Goal: Task Accomplishment & Management: Manage account settings

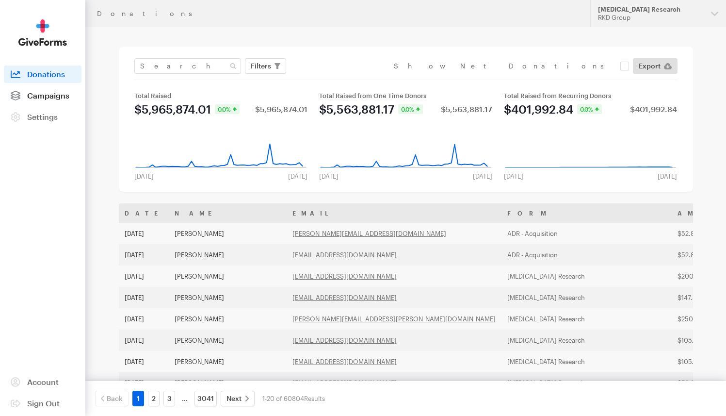
click at [61, 91] on span "Campaigns" at bounding box center [48, 95] width 42 height 9
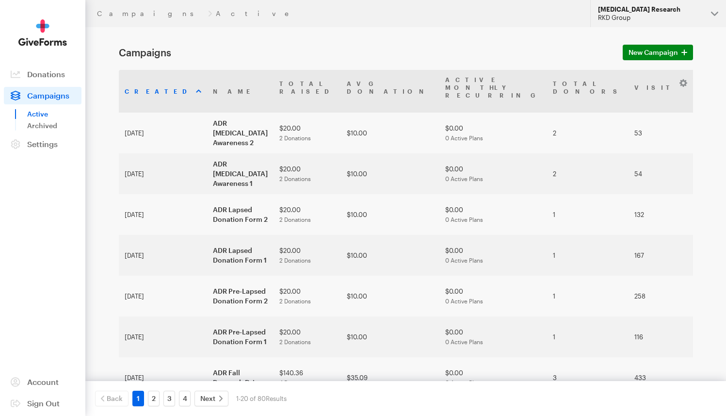
click at [651, 13] on div "[MEDICAL_DATA] Research" at bounding box center [650, 9] width 105 height 8
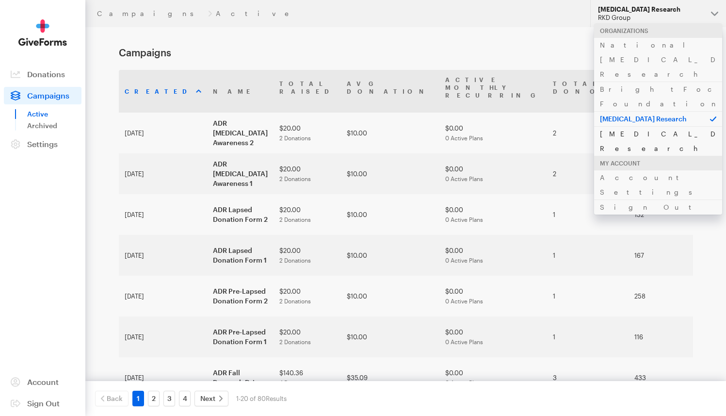
click at [628, 126] on link "[MEDICAL_DATA] Research" at bounding box center [658, 141] width 128 height 30
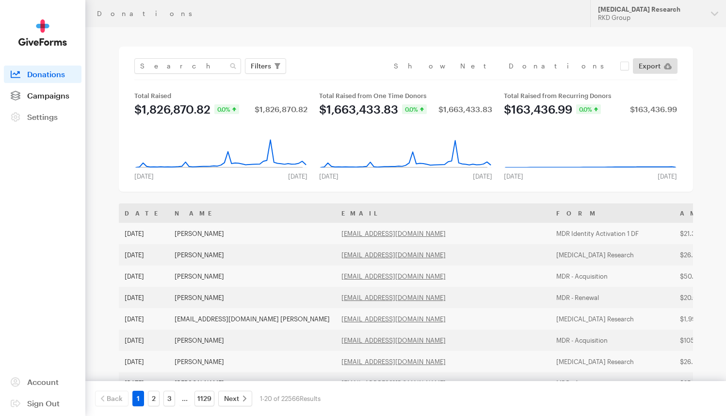
click at [66, 99] on span "Campaigns" at bounding box center [48, 95] width 42 height 9
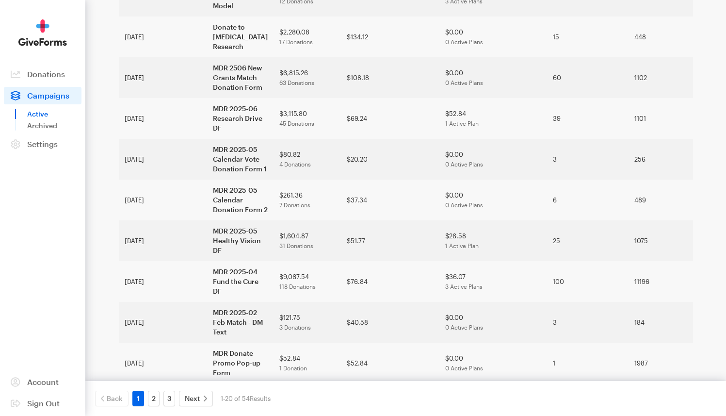
scroll to position [513, 0]
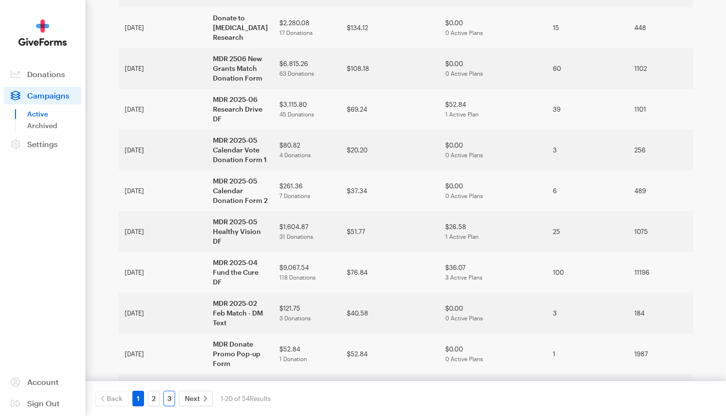
click at [171, 396] on link "3" at bounding box center [170, 399] width 12 height 16
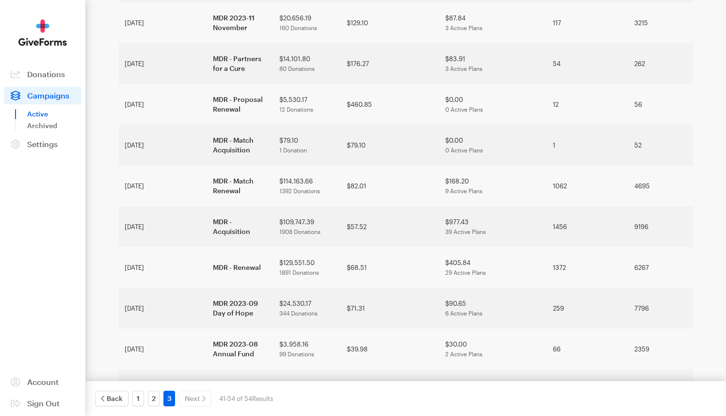
scroll to position [200, 0]
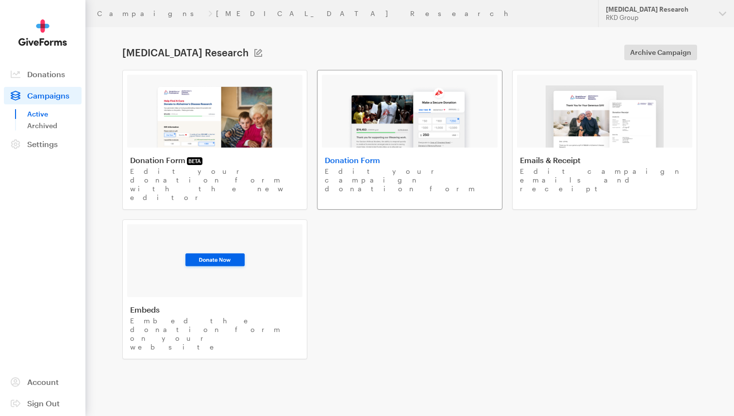
click at [369, 154] on link "Donation Form Edit your campaign donation form" at bounding box center [409, 140] width 185 height 140
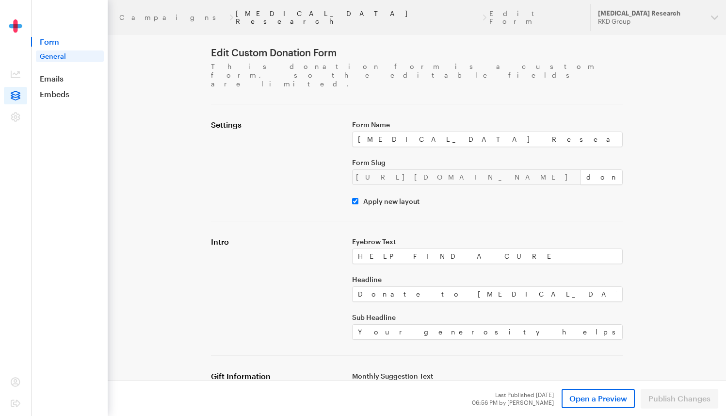
click at [236, 11] on link "[MEDICAL_DATA] Research" at bounding box center [358, 18] width 245 height 16
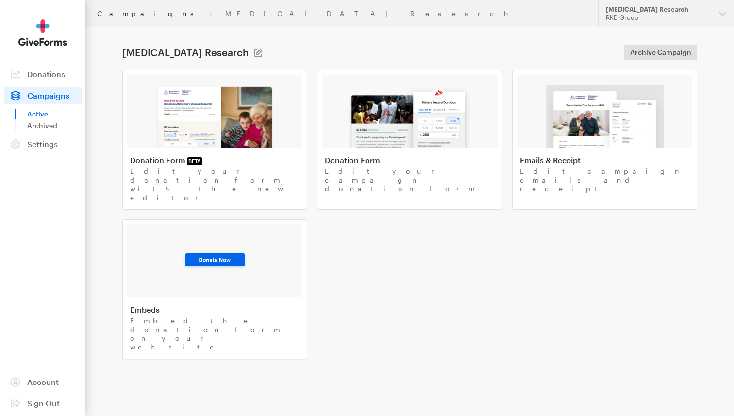
click at [120, 15] on link "Campaigns" at bounding box center [150, 14] width 107 height 8
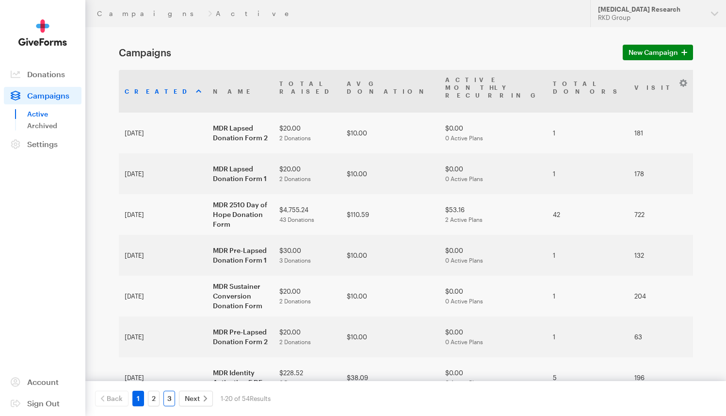
click at [167, 394] on link "3" at bounding box center [170, 399] width 12 height 16
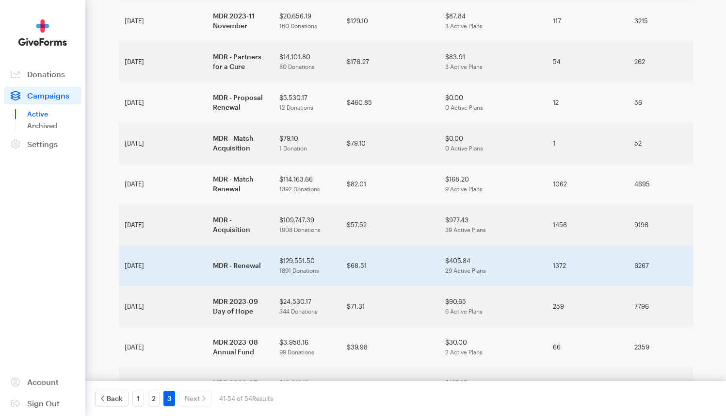
scroll to position [195, 0]
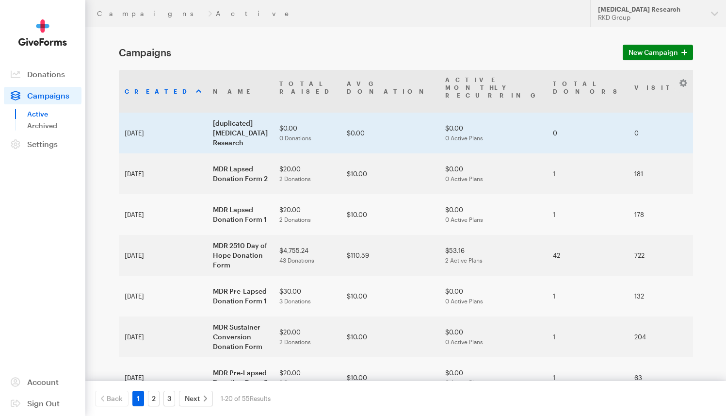
click at [288, 113] on td "$0.00 0 Donations" at bounding box center [307, 133] width 67 height 41
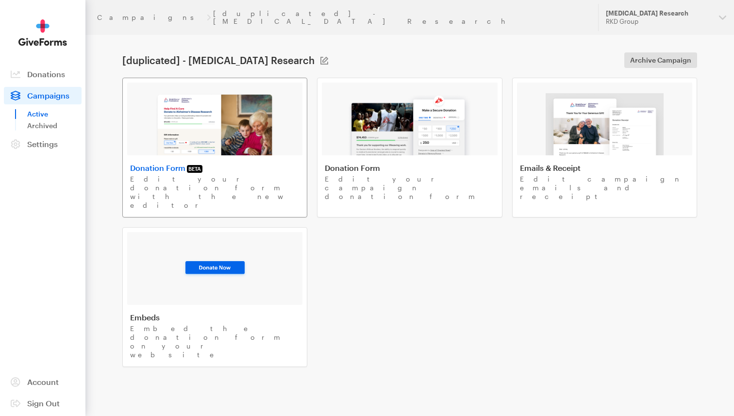
click at [222, 116] on img at bounding box center [214, 124] width 119 height 62
click at [391, 129] on img at bounding box center [409, 124] width 124 height 62
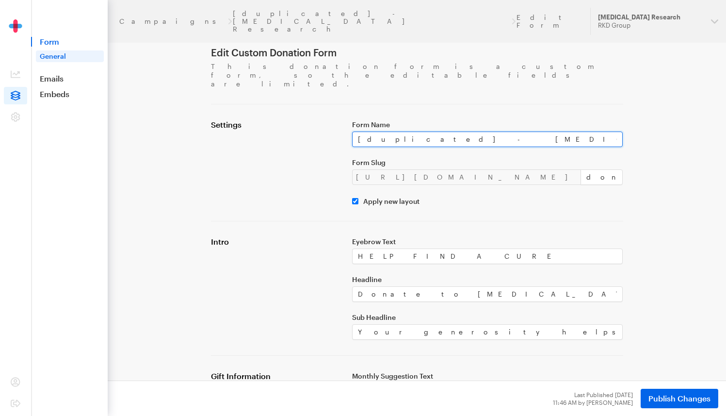
drag, startPoint x: 528, startPoint y: 118, endPoint x: 371, endPoint y: 121, distance: 157.7
click at [371, 132] on input "[duplicated] - [MEDICAL_DATA] Research" at bounding box center [487, 140] width 271 height 16
click at [522, 132] on input "[duplicated] - [MEDICAL_DATA] Research" at bounding box center [487, 140] width 271 height 16
drag, startPoint x: 523, startPoint y: 124, endPoint x: 340, endPoint y: 123, distance: 182.9
click at [341, 123] on div "Settings Form Name [duplicated] - Macular Degeneration Research Form Slug https…" at bounding box center [417, 162] width 424 height 85
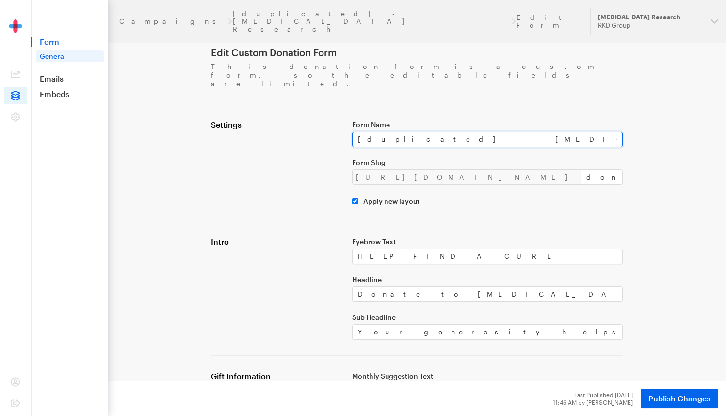
paste input "MDR Thanksgiving Donation Form"
type input "MDR Thanksgiving Donation Form"
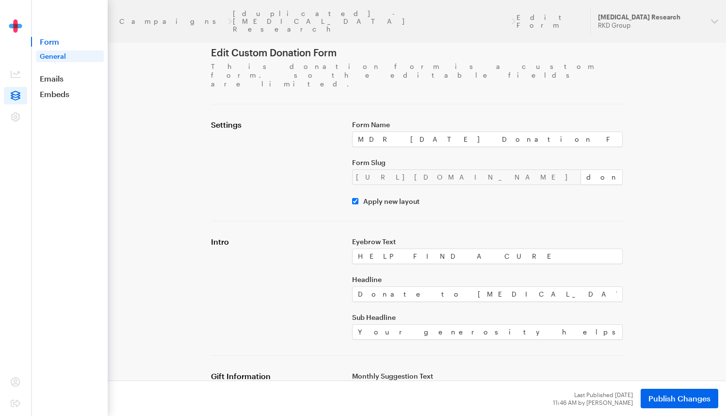
click at [319, 126] on div "Settings" at bounding box center [275, 162] width 141 height 85
drag, startPoint x: 414, startPoint y: 124, endPoint x: 376, endPoint y: 124, distance: 38.8
click at [376, 132] on input "MDR [DATE] Donation Form" at bounding box center [487, 140] width 271 height 16
drag, startPoint x: 513, startPoint y: 160, endPoint x: 470, endPoint y: 158, distance: 43.2
click at [471, 169] on div "https://donate.brightfocus.org/mdr/ donate-1" at bounding box center [487, 177] width 271 height 16
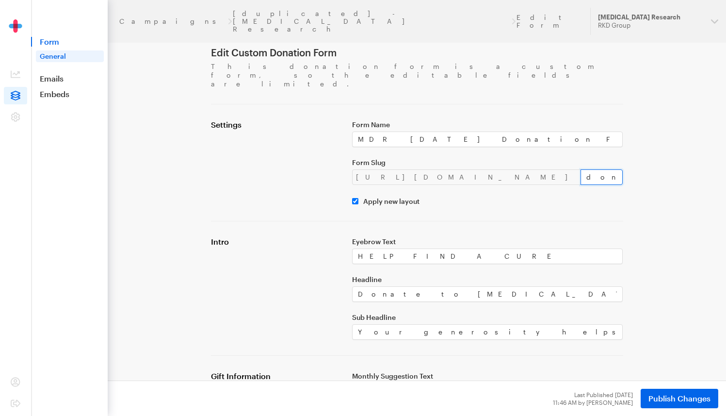
paste input "Thanksgiving"
drag, startPoint x: 484, startPoint y: 160, endPoint x: 504, endPoint y: 160, distance: 19.9
click at [581, 169] on input "Thanksgiving" at bounding box center [602, 177] width 43 height 16
click at [581, 169] on input "thanksgiving" at bounding box center [602, 177] width 43 height 16
type input "thanksgiving"
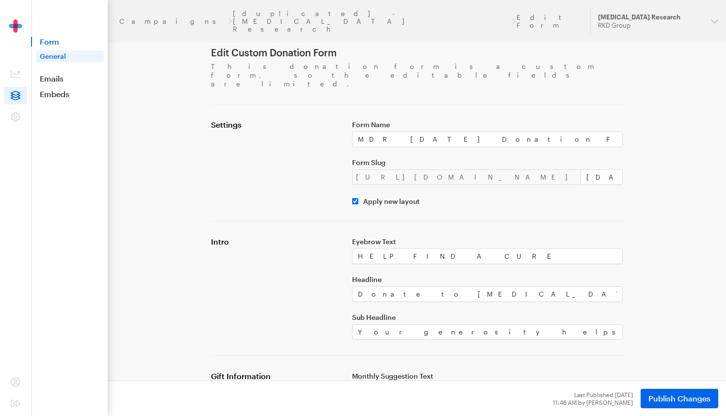
click at [700, 392] on button "Publish Changes" at bounding box center [680, 398] width 78 height 19
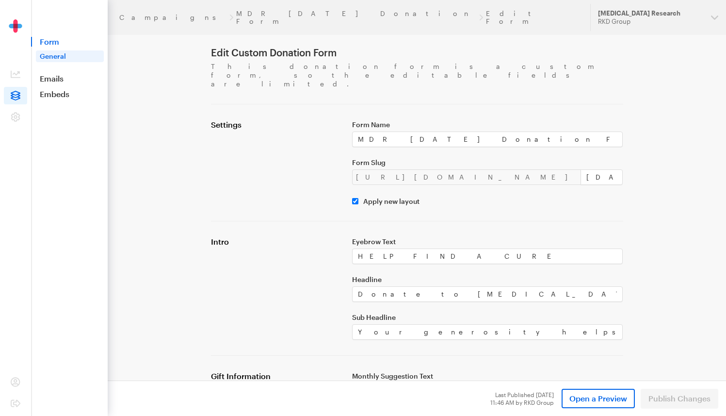
click at [237, 17] on header "Campaigns MDR [DATE] Donation Form Edit Form Updates Support [MEDICAL_DATA] Res…" at bounding box center [417, 17] width 619 height 35
click at [243, 16] on link "MDR [DATE] Donation Form" at bounding box center [356, 18] width 241 height 16
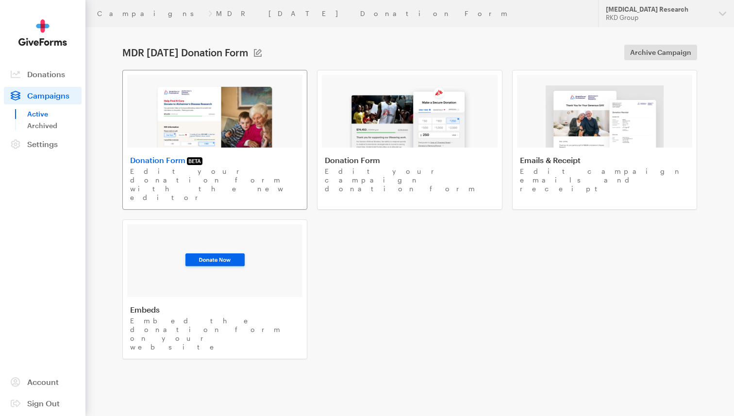
click at [217, 121] on img at bounding box center [214, 116] width 119 height 62
